Goal: Task Accomplishment & Management: Complete application form

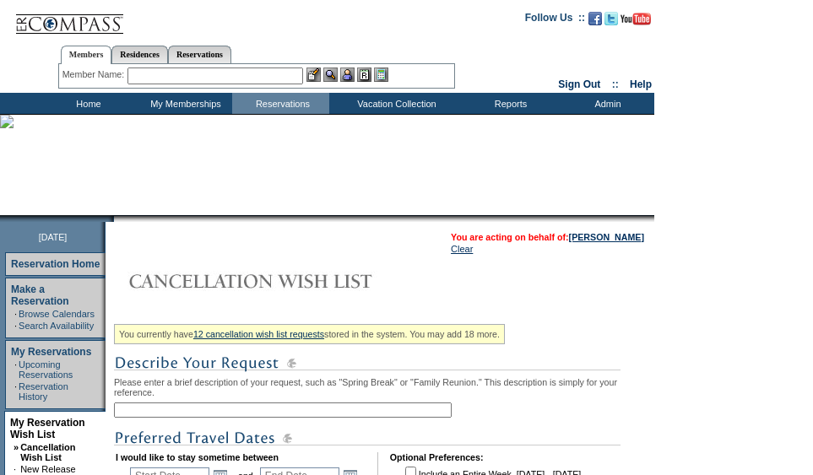
scroll to position [110, 0]
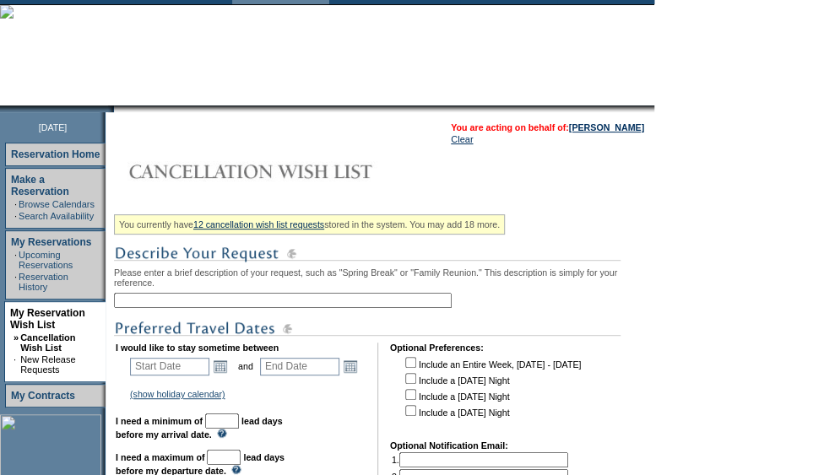
click at [261, 306] on input "text" at bounding box center [283, 300] width 338 height 15
type input "[GEOGRAPHIC_DATA]"
click at [117, 363] on td "You currently have 12 cancellation wish list requests stored in the system. You…" at bounding box center [380, 471] width 540 height 634
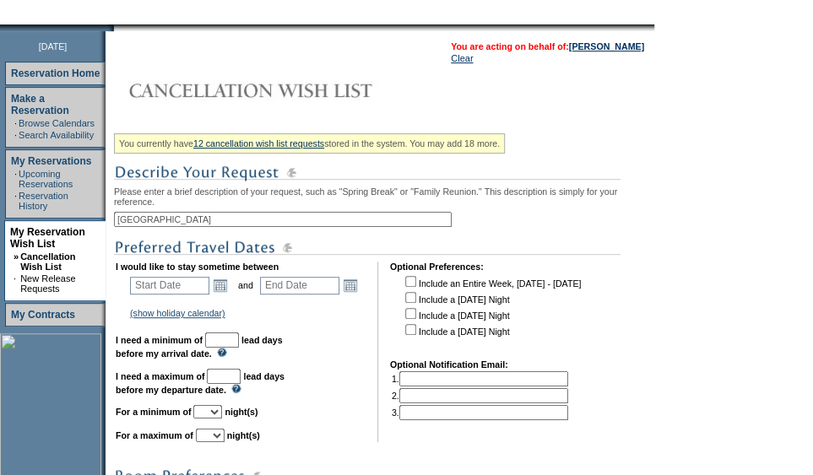
scroll to position [191, 0]
click at [228, 283] on link "Open the calendar popup." at bounding box center [220, 285] width 19 height 19
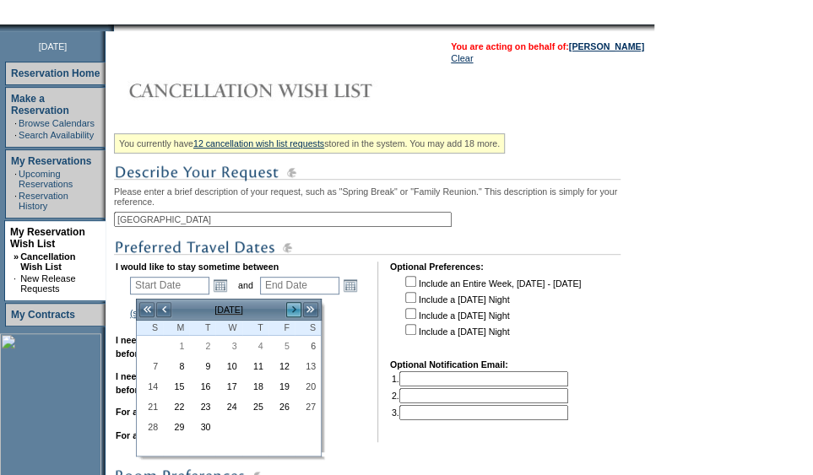
click at [302, 311] on link ">>" at bounding box center [310, 309] width 17 height 17
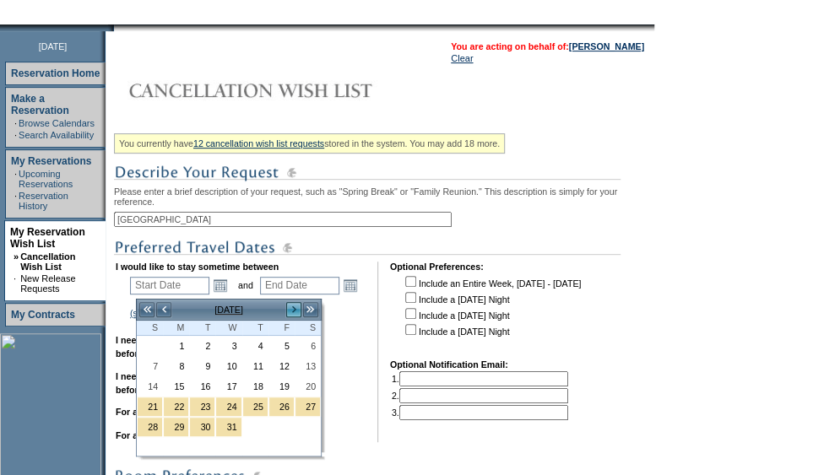
click at [302, 311] on link ">>" at bounding box center [310, 309] width 17 height 17
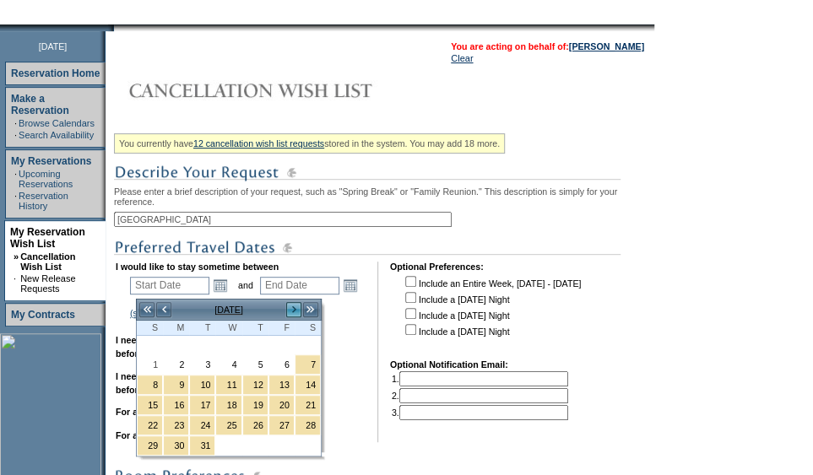
click at [292, 308] on link ">" at bounding box center [293, 309] width 17 height 17
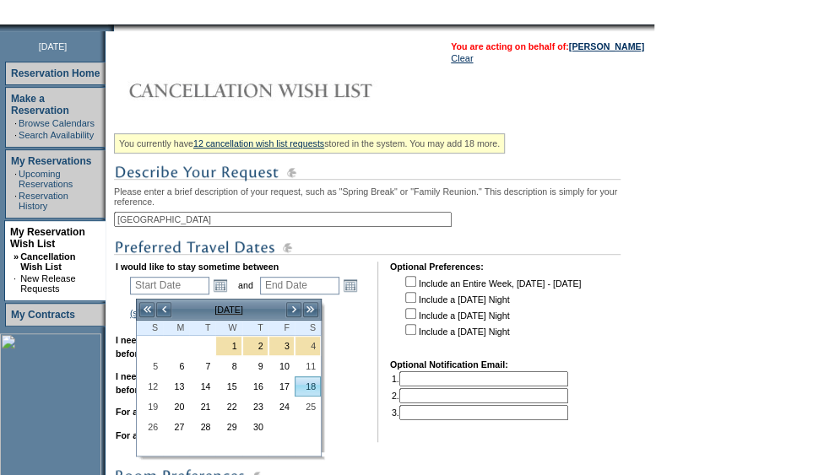
click at [307, 390] on link "18" at bounding box center [307, 386] width 24 height 19
type input "[DATE]"
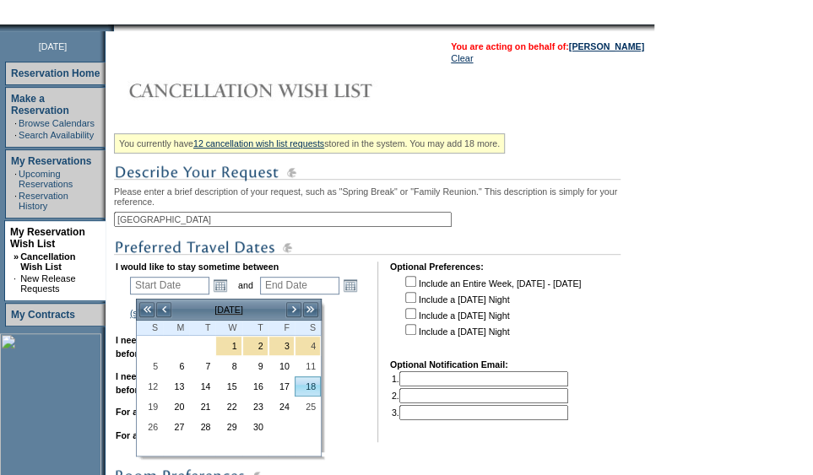
type input "229"
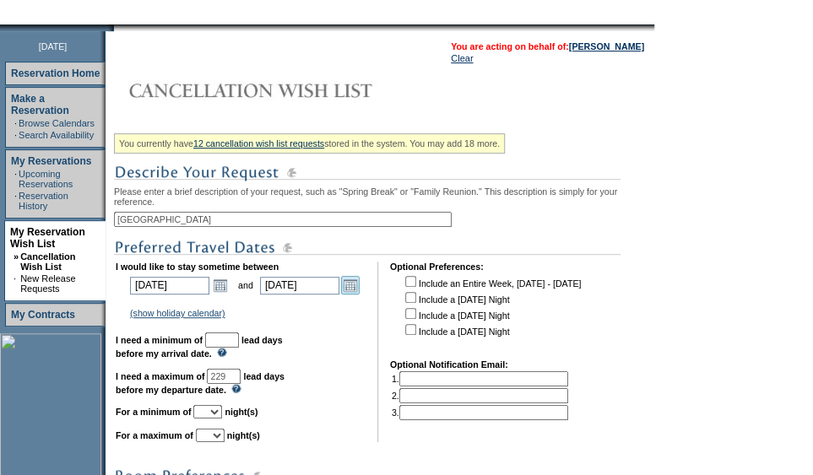
click at [360, 286] on link "Open the calendar popup." at bounding box center [350, 285] width 19 height 19
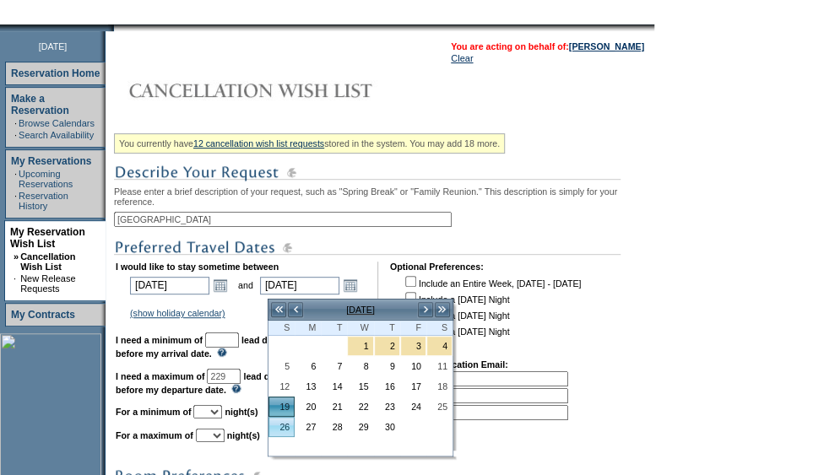
click at [282, 424] on link "26" at bounding box center [281, 427] width 24 height 19
type input "[DATE]"
type input "236"
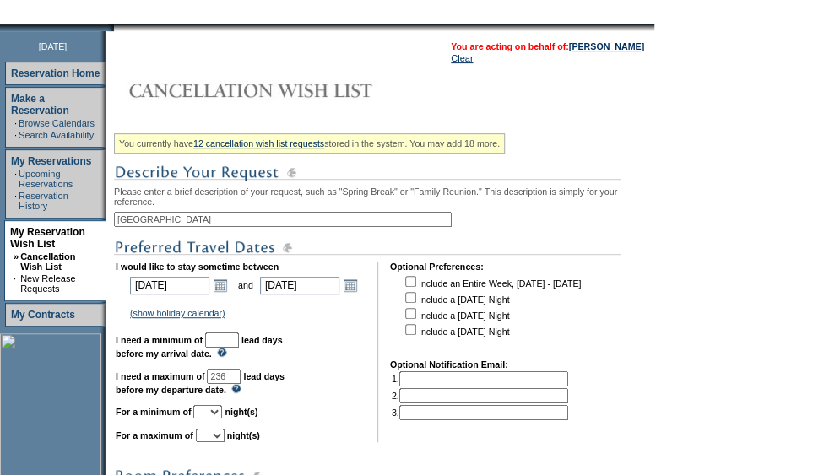
click at [239, 346] on input "text" at bounding box center [222, 340] width 34 height 15
type input "30"
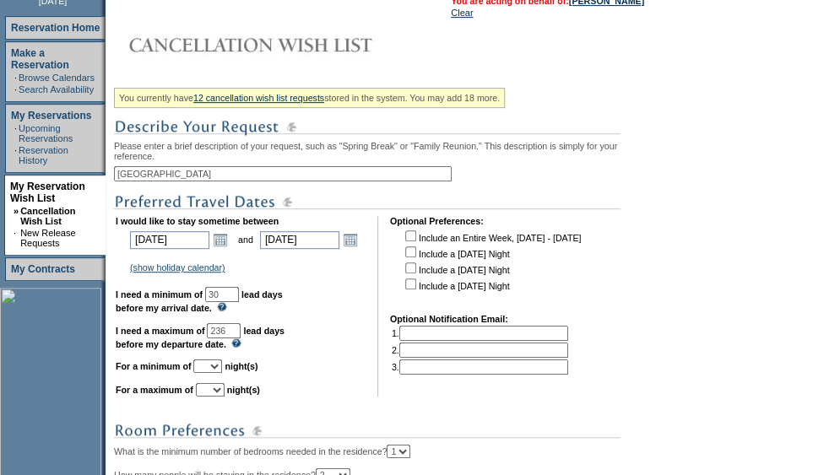
scroll to position [238, 0]
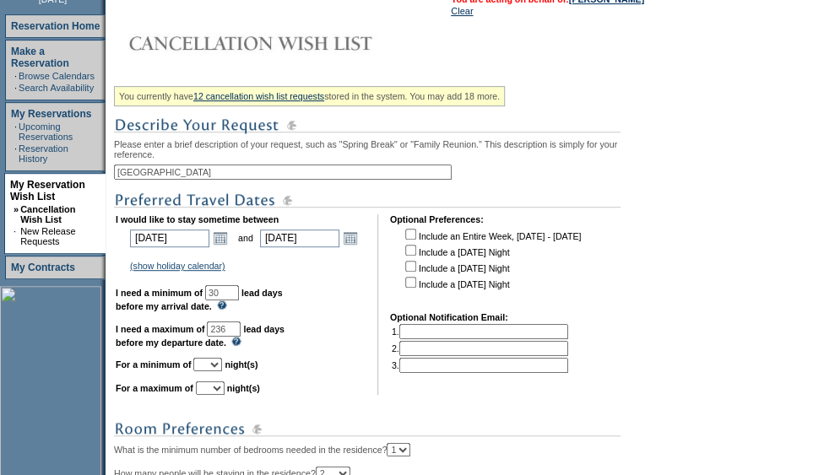
click at [222, 371] on select "1 2 3 4 5 6 7 8 9 10 11 12 13 14" at bounding box center [207, 365] width 29 height 14
select select "4"
click at [214, 366] on select "1 2 3 4 5 6 7 8 9 10 11 12 13 14" at bounding box center [207, 365] width 29 height 14
click at [225, 395] on select "1 2 3 4 5 6 7 8 9 10 11 12 13 14" at bounding box center [210, 389] width 29 height 14
select select "7"
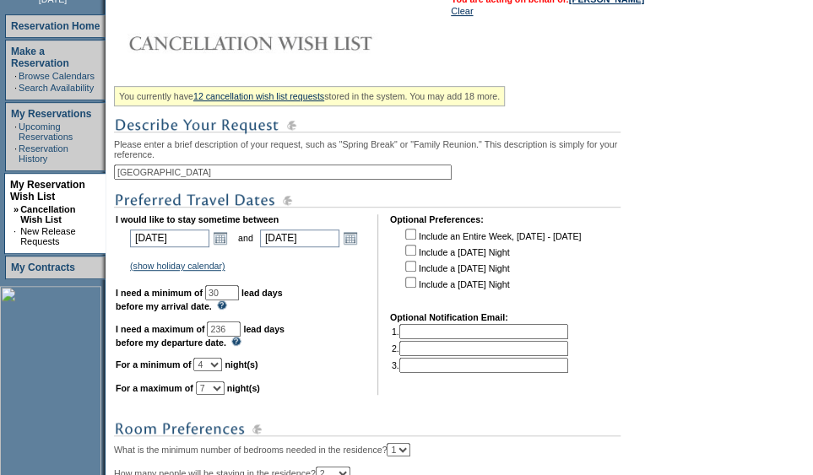
click at [216, 389] on select "1 2 3 4 5 6 7 8 9 10 11 12 13 14" at bounding box center [210, 389] width 29 height 14
click at [229, 239] on link "Open the calendar popup." at bounding box center [220, 238] width 19 height 19
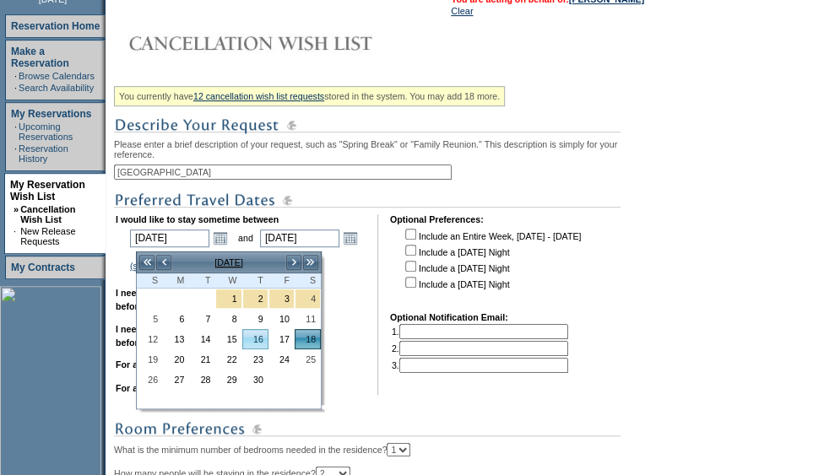
click at [254, 342] on link "16" at bounding box center [255, 339] width 24 height 19
type input "[DATE]"
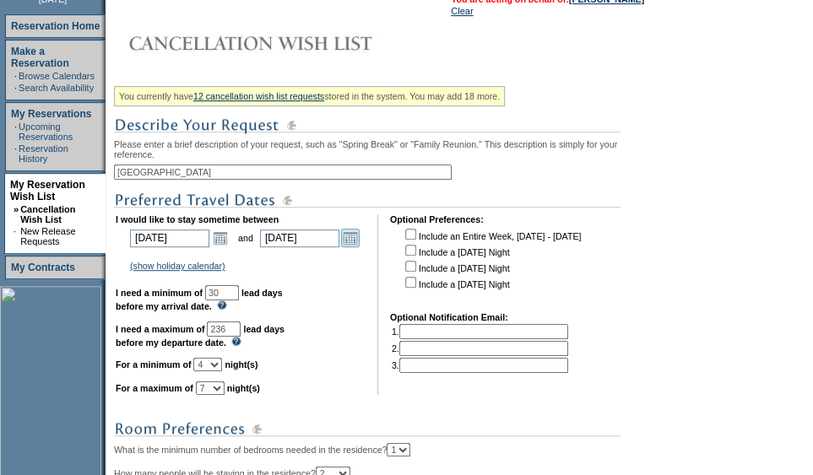
click at [349, 236] on link "Open the calendar popup." at bounding box center [350, 238] width 19 height 19
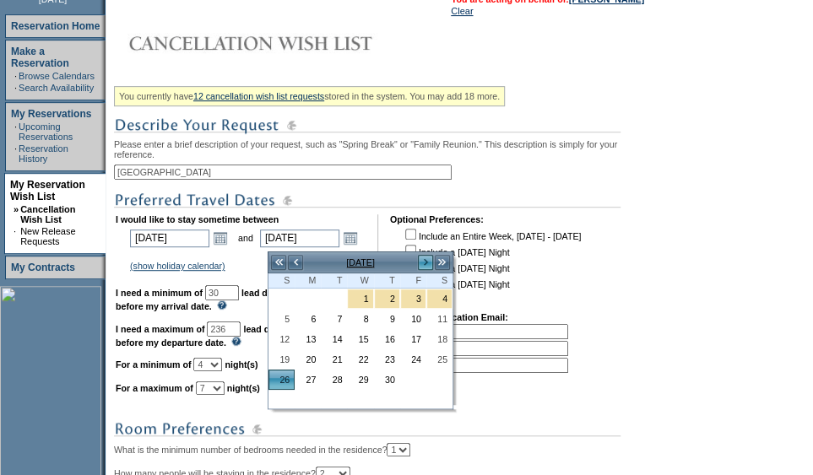
click at [426, 264] on link ">" at bounding box center [425, 262] width 17 height 17
click at [295, 263] on link "<" at bounding box center [295, 262] width 17 height 17
click at [333, 374] on link "28" at bounding box center [334, 380] width 24 height 19
type input "[DATE]"
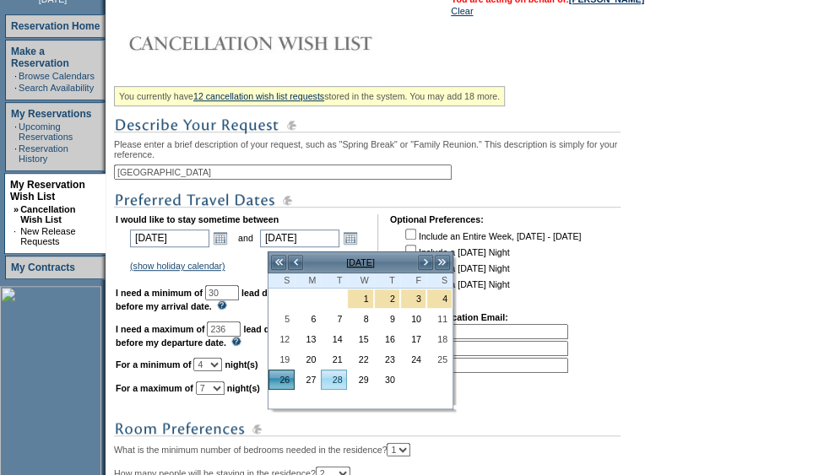
type input "238"
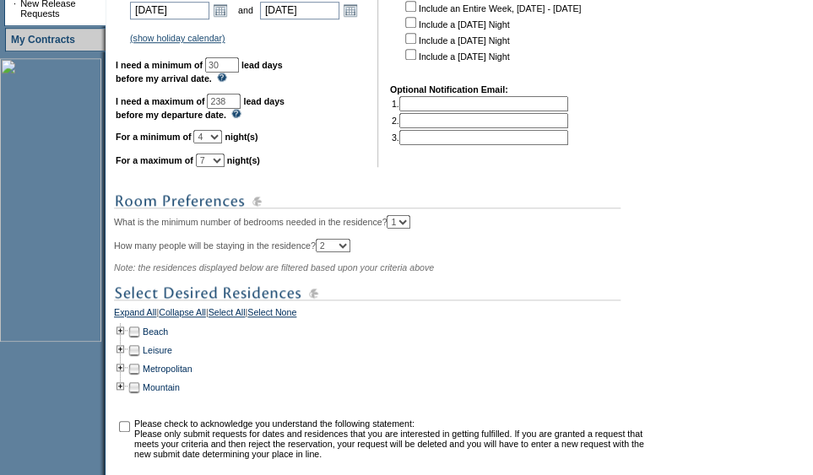
scroll to position [464, 0]
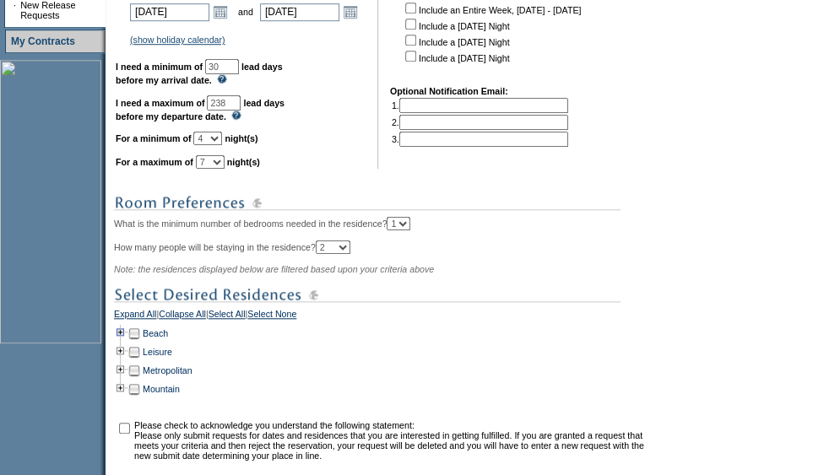
click at [126, 343] on td at bounding box center [121, 333] width 14 height 19
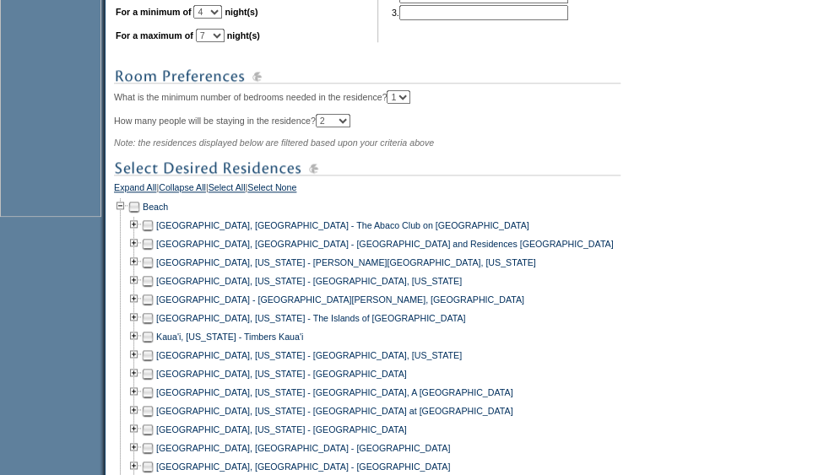
scroll to position [596, 0]
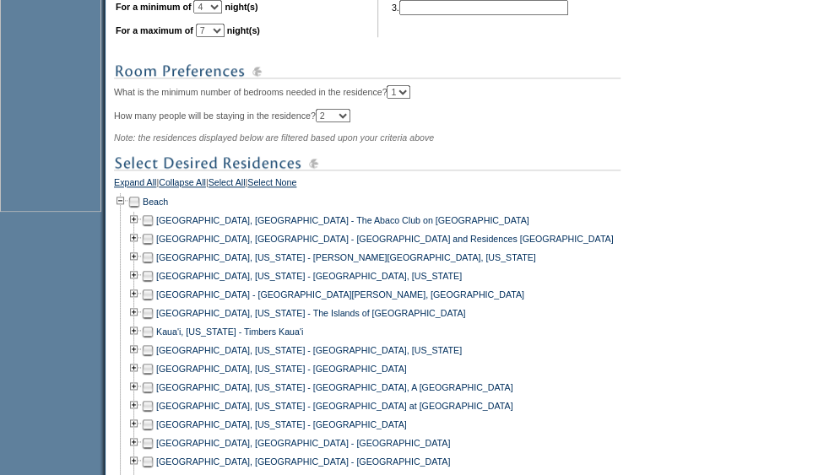
click at [154, 375] on td at bounding box center [148, 369] width 14 height 19
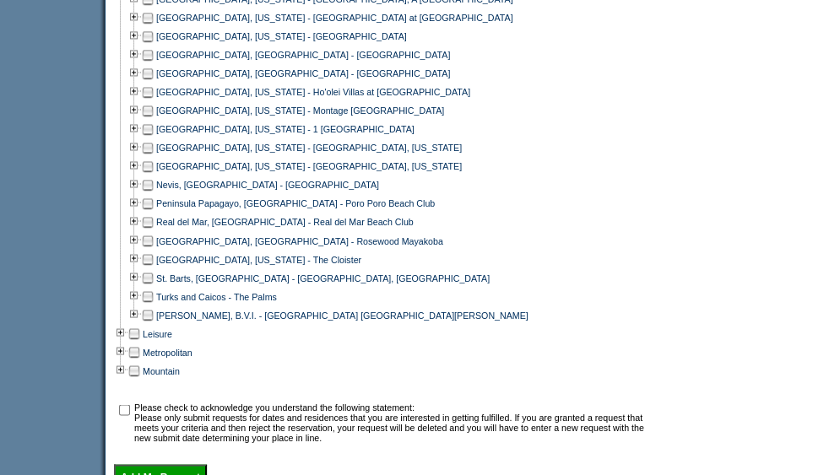
click at [130, 415] on input "checkbox" at bounding box center [124, 409] width 11 height 11
checkbox input "true"
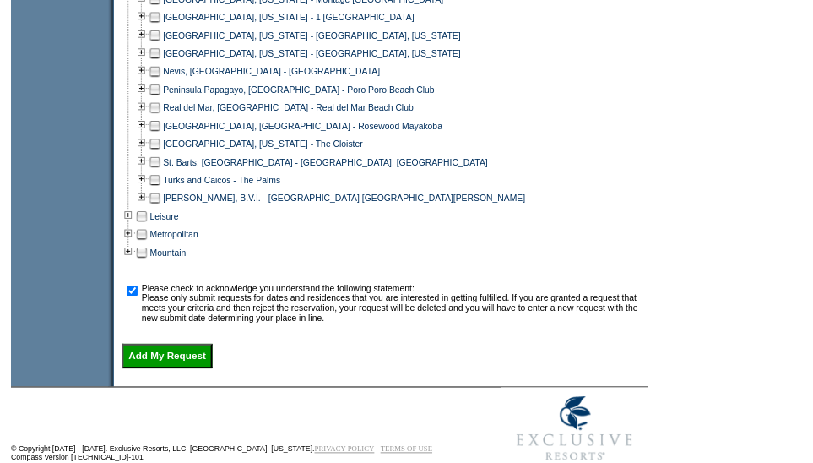
scroll to position [1104, 0]
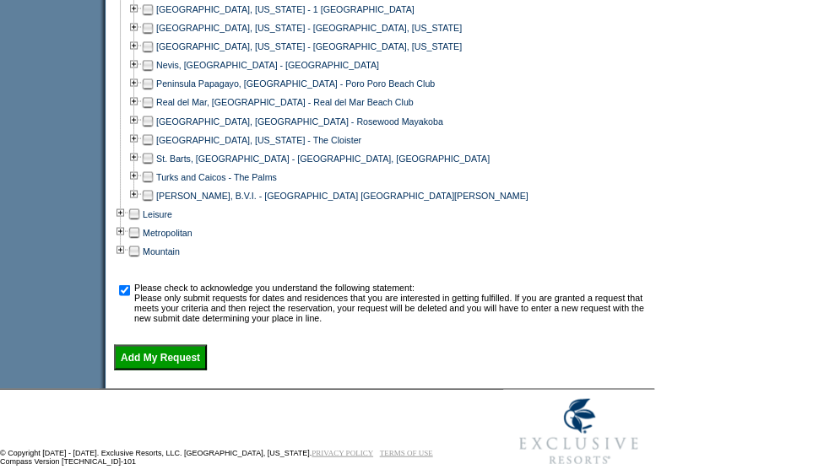
click at [160, 370] on input "Add My Request" at bounding box center [160, 356] width 93 height 25
